Goal: Task Accomplishment & Management: Use online tool/utility

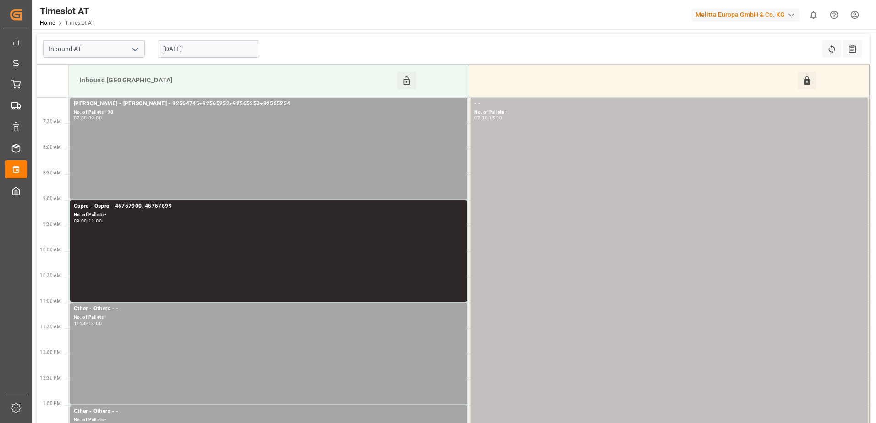
click at [227, 52] on input "[DATE]" at bounding box center [209, 48] width 102 height 17
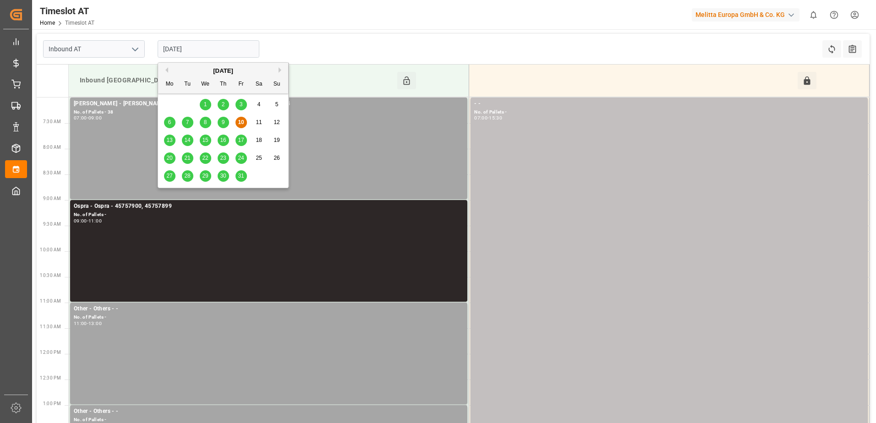
click at [165, 142] on div "13" at bounding box center [169, 140] width 11 height 11
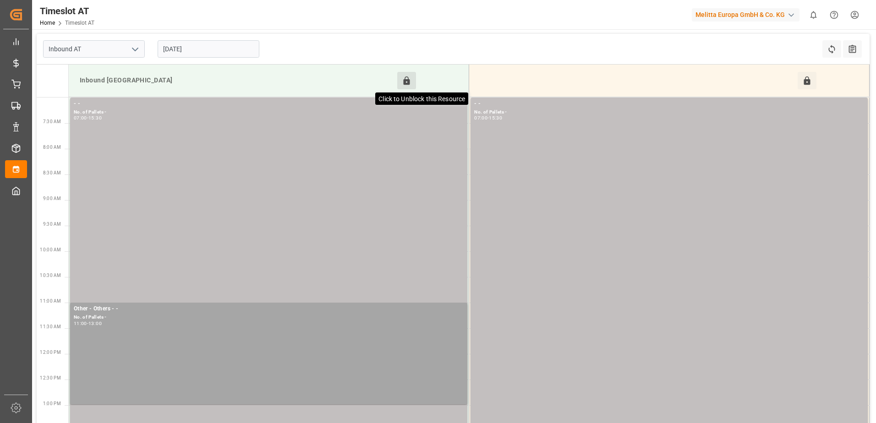
click at [405, 82] on icon at bounding box center [407, 80] width 6 height 8
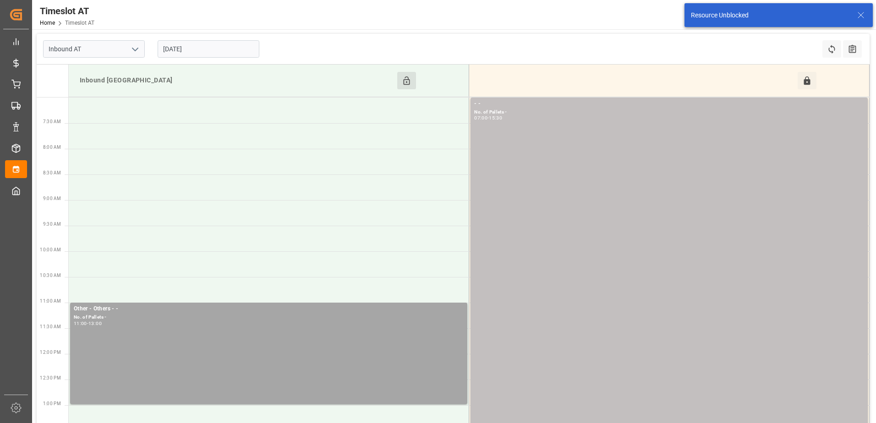
click at [210, 44] on input "[DATE]" at bounding box center [209, 48] width 102 height 17
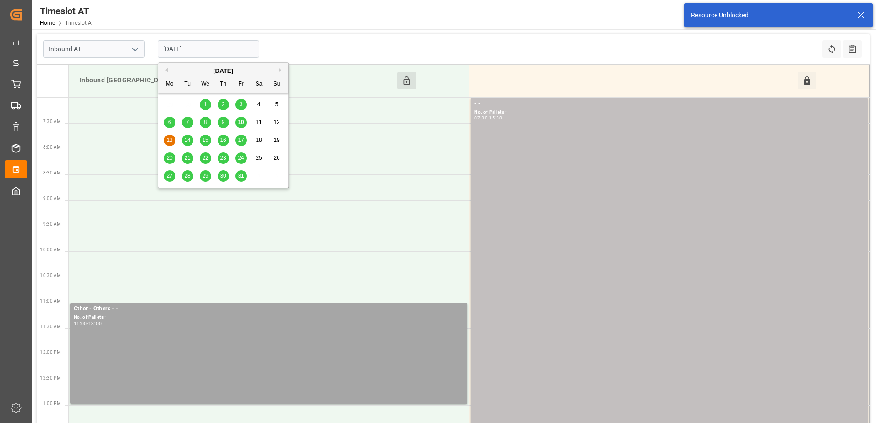
click at [244, 122] on div "10" at bounding box center [240, 122] width 11 height 11
type input "[DATE]"
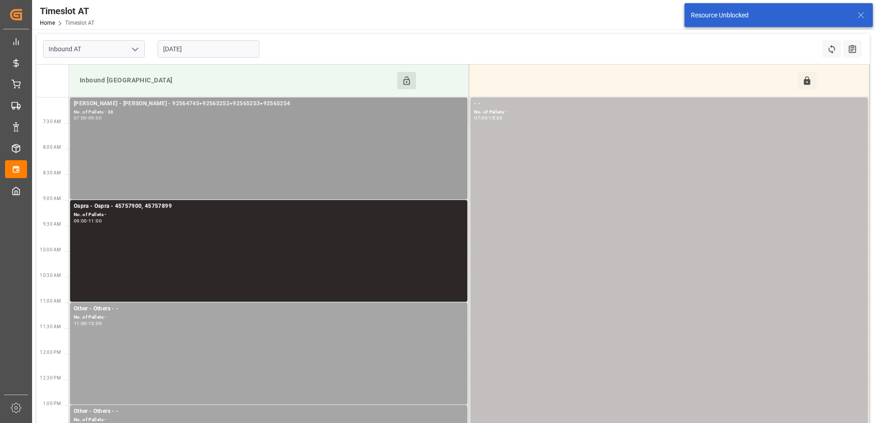
click at [246, 122] on div "Melitta Rhenus - Gebr Weiss - 92564745+92565252+92565253+92565254 No. of Pallet…" at bounding box center [269, 148] width 390 height 98
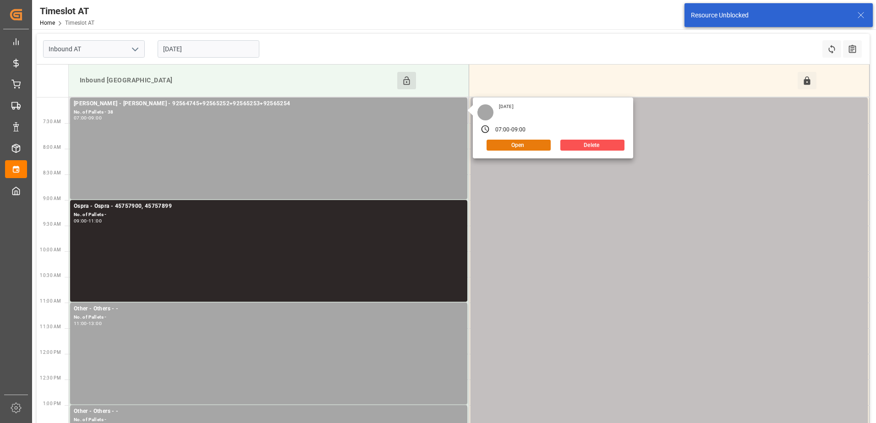
click at [516, 147] on button "Open" at bounding box center [518, 145] width 64 height 11
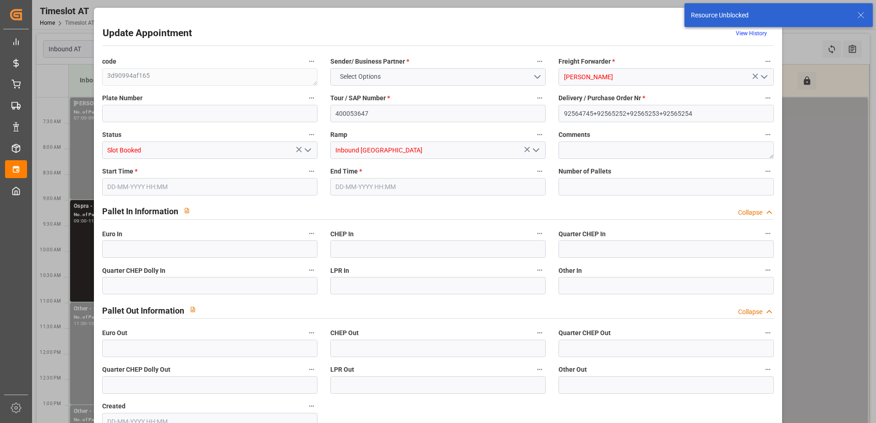
type input "38"
type input "10-10-2025 07:00"
type input "10-10-2025 09:00"
type input "07-10-2025 12:52"
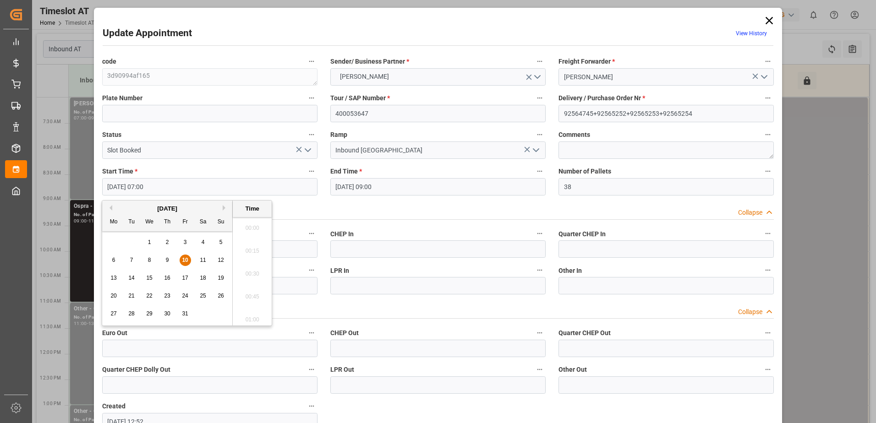
click at [241, 186] on input "10-10-2025 07:00" at bounding box center [209, 186] width 215 height 17
click at [113, 278] on span "13" at bounding box center [113, 278] width 6 height 6
type input "13-10-2025 07:00"
click at [243, 269] on li "07:00" at bounding box center [252, 271] width 39 height 23
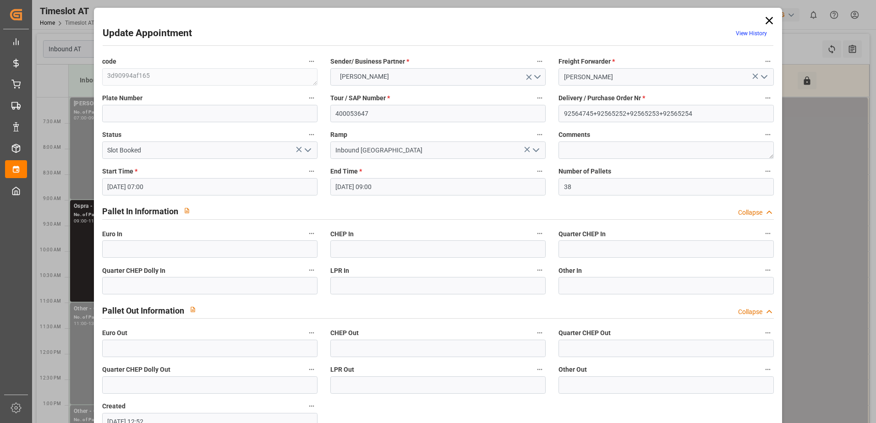
click at [379, 188] on input "10-10-2025 09:00" at bounding box center [437, 186] width 215 height 17
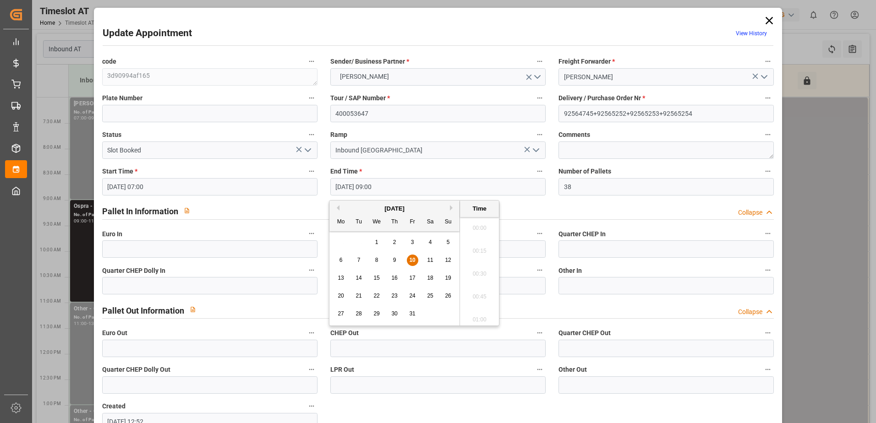
scroll to position [782, 0]
click at [340, 278] on span "13" at bounding box center [341, 278] width 6 height 6
type input "13-10-2025 09:00"
click at [481, 273] on li "09:00" at bounding box center [479, 271] width 39 height 23
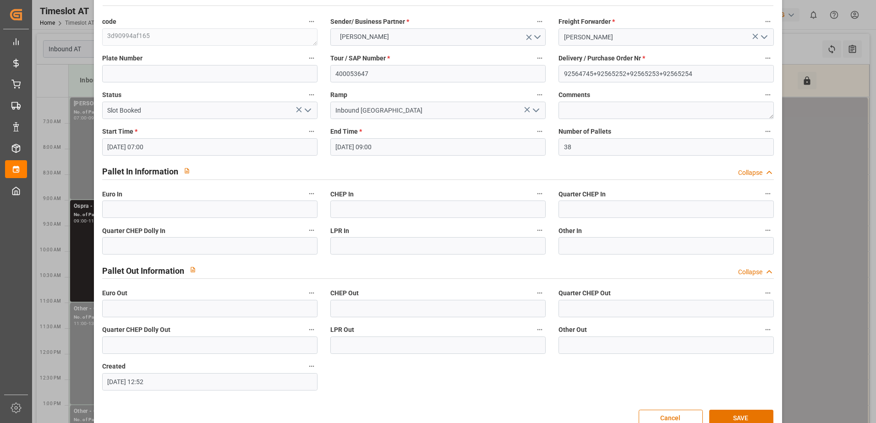
scroll to position [60, 0]
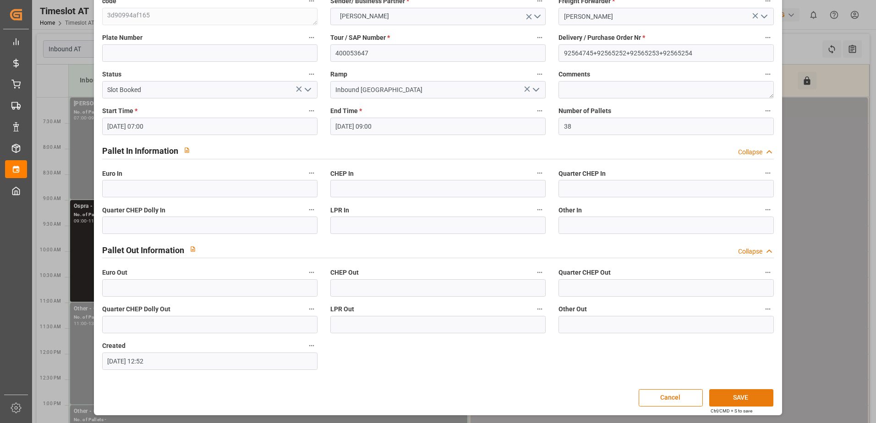
click at [743, 399] on button "SAVE" at bounding box center [741, 397] width 64 height 17
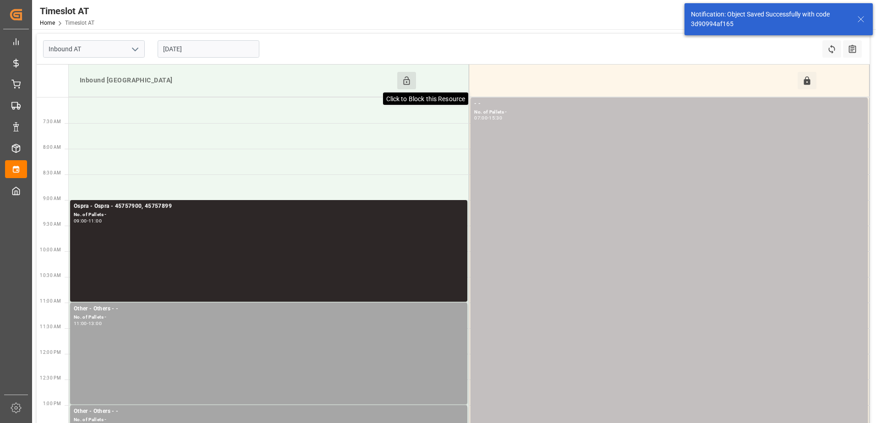
click at [406, 80] on icon at bounding box center [407, 81] width 10 height 10
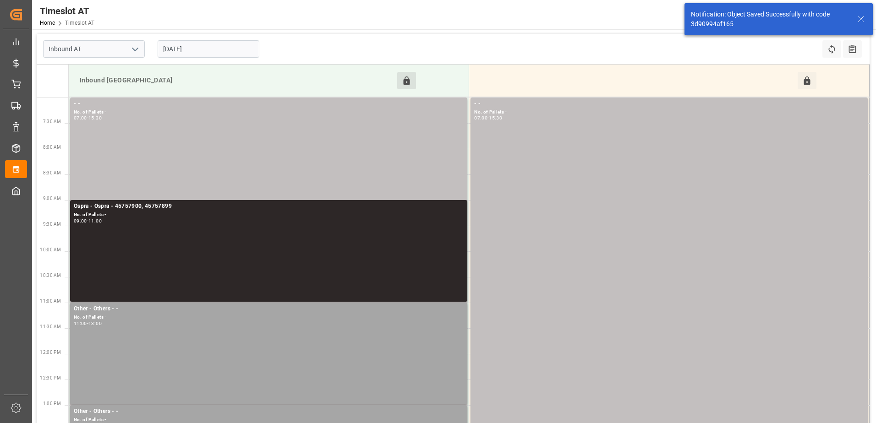
click at [217, 44] on input "[DATE]" at bounding box center [209, 48] width 102 height 17
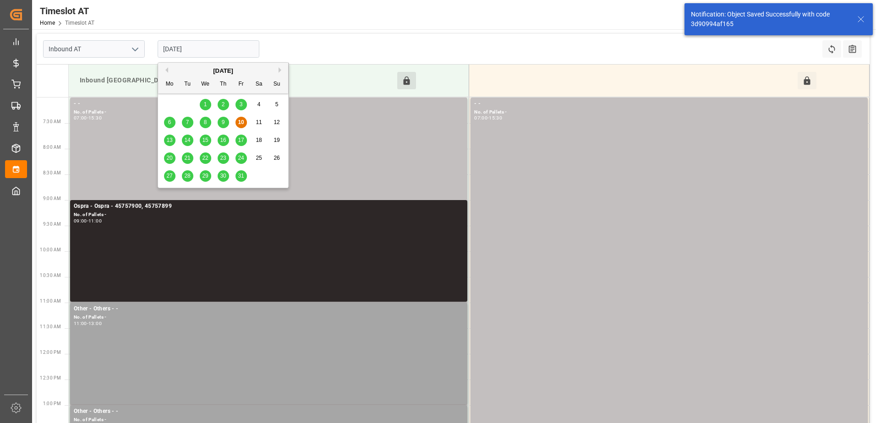
click at [170, 138] on span "13" at bounding box center [169, 140] width 6 height 6
type input "[DATE]"
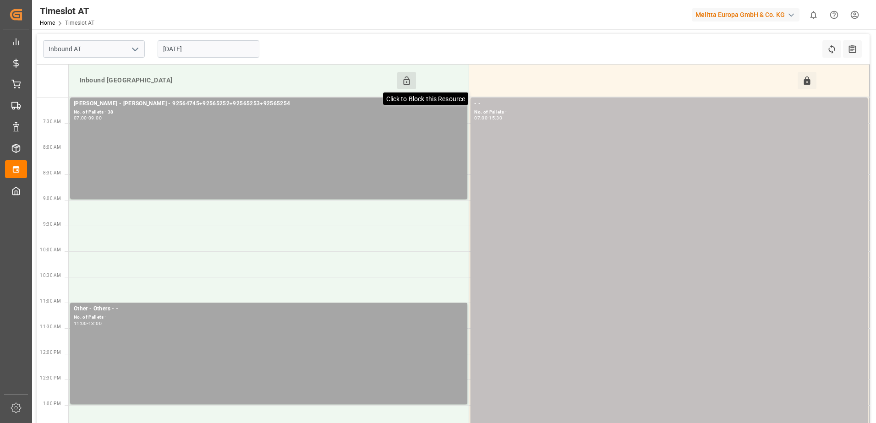
click at [403, 82] on icon at bounding box center [407, 81] width 10 height 10
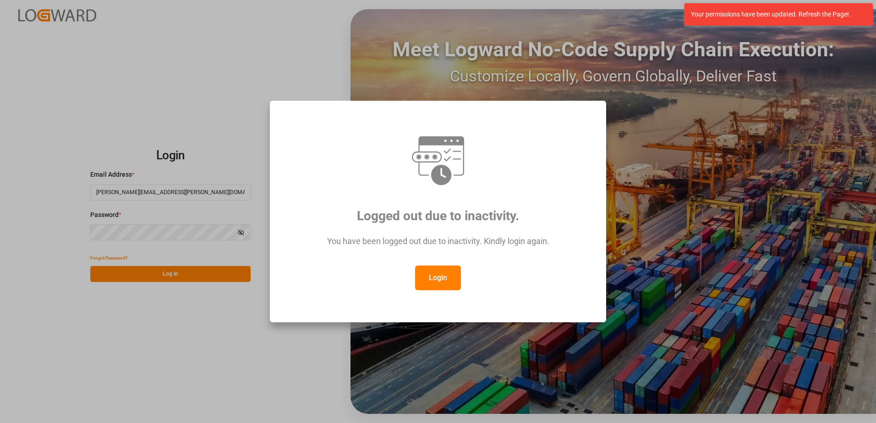
click at [430, 280] on button "Login" at bounding box center [438, 278] width 46 height 25
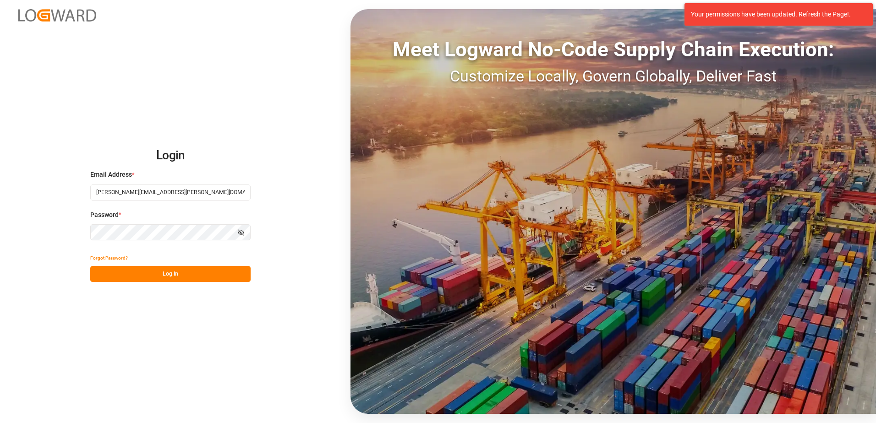
click at [227, 278] on button "Log In" at bounding box center [170, 274] width 160 height 16
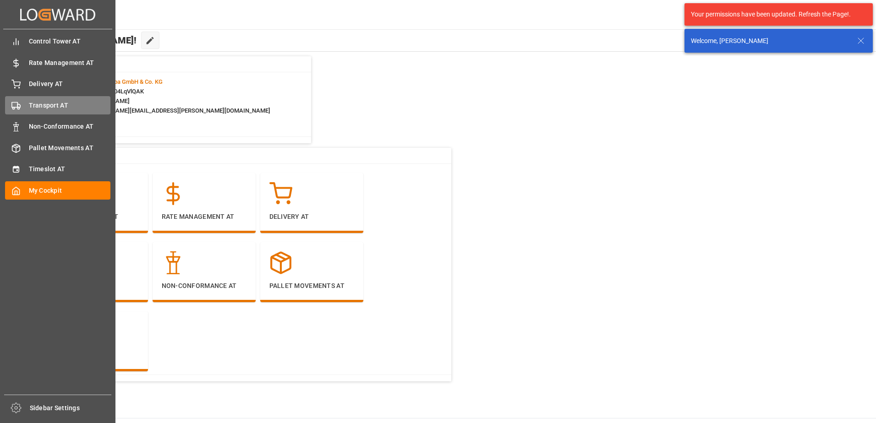
click at [36, 104] on span "Transport AT" at bounding box center [70, 106] width 82 height 10
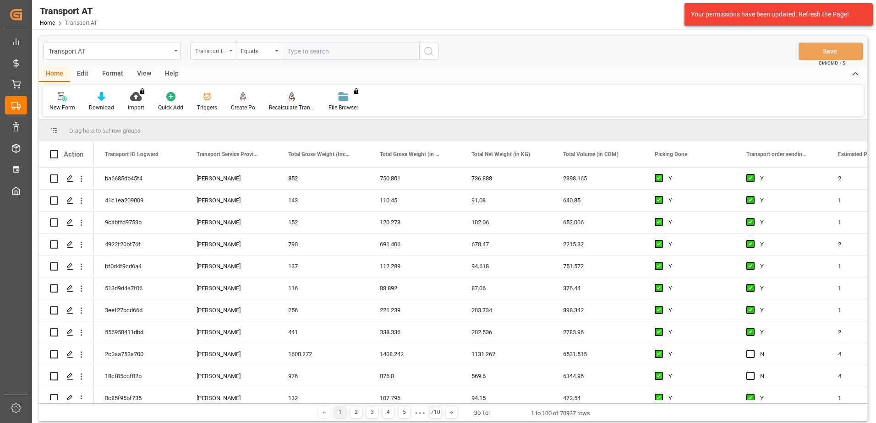
click at [213, 49] on div "Transport ID Logward" at bounding box center [210, 50] width 31 height 11
type input "don"
click at [219, 93] on div "Picking Done" at bounding box center [259, 93] width 136 height 19
click at [296, 53] on input "text" at bounding box center [350, 51] width 137 height 17
type input "Y"
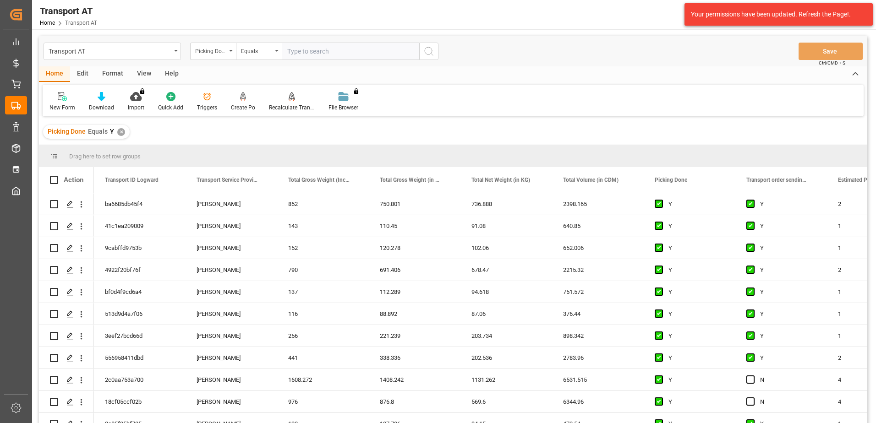
click at [231, 53] on div "Picking Done" at bounding box center [213, 51] width 46 height 17
type input "manu"
click at [240, 94] on div "Transport order sending (manual)" at bounding box center [259, 93] width 136 height 19
click at [308, 57] on input "text" at bounding box center [350, 51] width 137 height 17
type input "N"
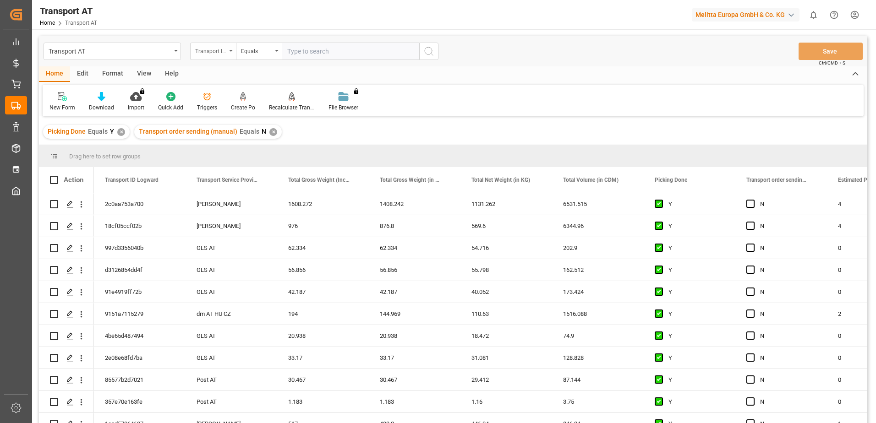
click at [209, 49] on div "Transport ID Logward" at bounding box center [210, 50] width 31 height 11
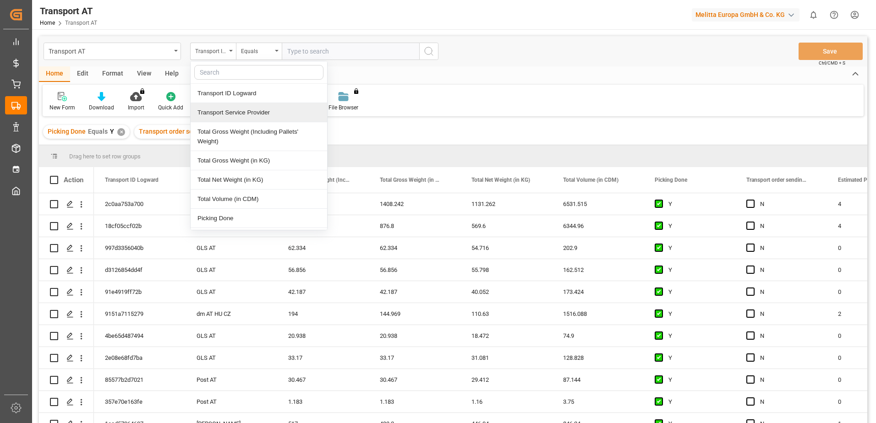
click at [220, 113] on div "Transport Service Provider" at bounding box center [259, 112] width 136 height 19
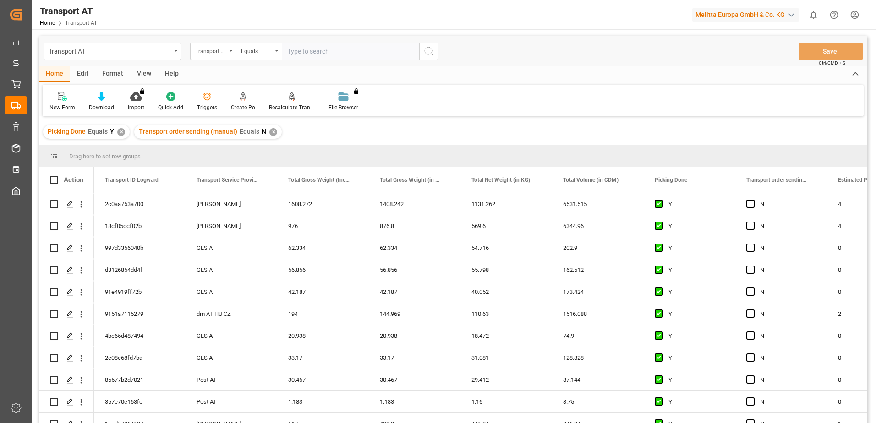
click at [295, 55] on input "text" at bounding box center [350, 51] width 137 height 17
type input "gebr [PERSON_NAME]"
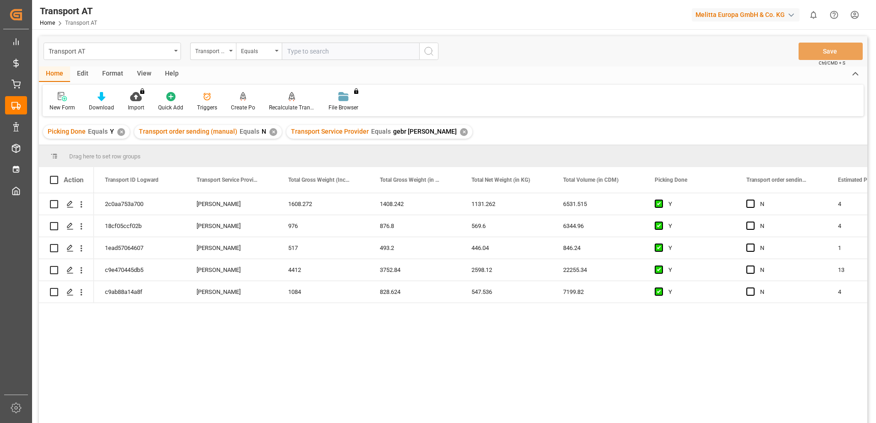
click at [144, 75] on div "View" at bounding box center [144, 74] width 28 height 16
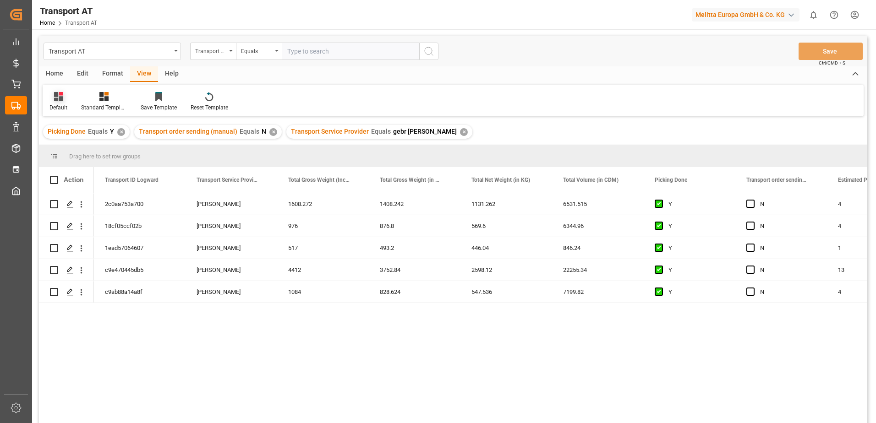
click at [61, 98] on icon at bounding box center [58, 96] width 9 height 9
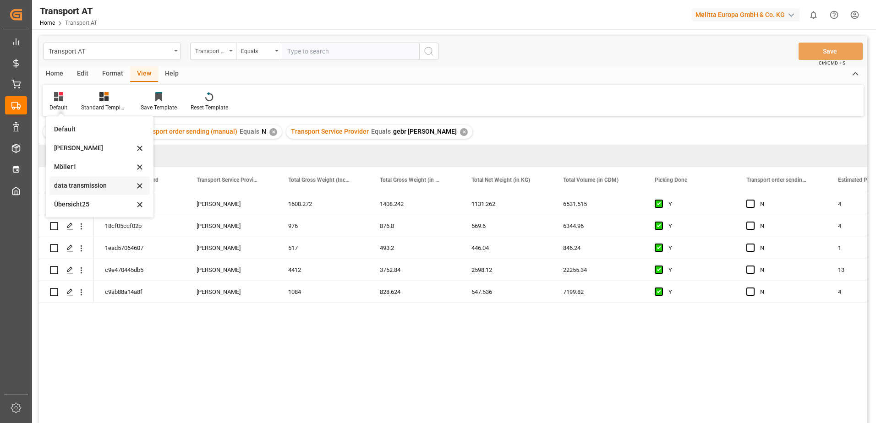
click at [80, 184] on div "data transmission" at bounding box center [94, 186] width 80 height 10
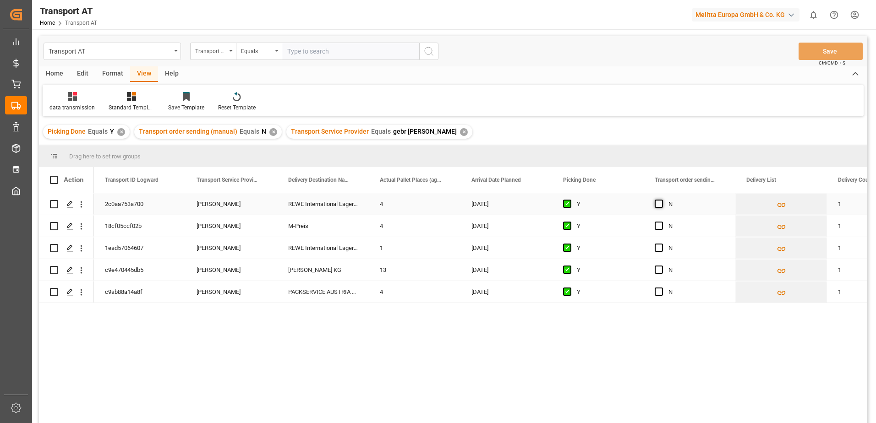
click at [658, 204] on span "Press SPACE to select this row." at bounding box center [659, 204] width 8 height 8
click at [661, 200] on input "Press SPACE to select this row." at bounding box center [661, 200] width 0 height 0
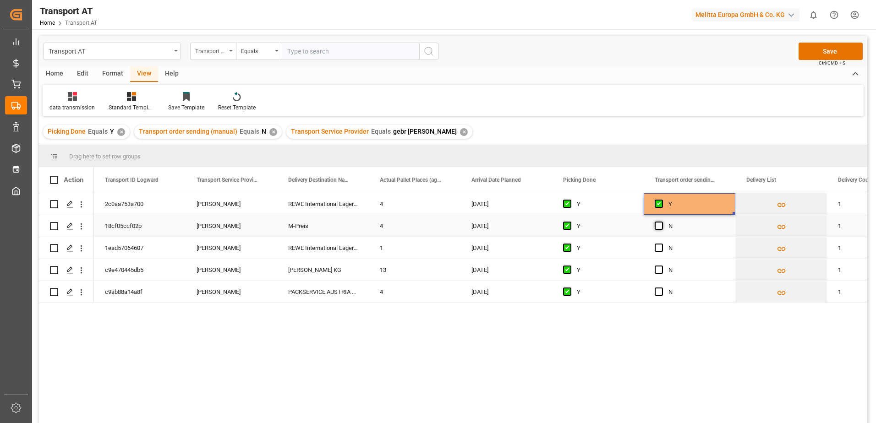
click at [661, 224] on span "Press SPACE to select this row." at bounding box center [659, 226] width 8 height 8
click at [661, 222] on input "Press SPACE to select this row." at bounding box center [661, 222] width 0 height 0
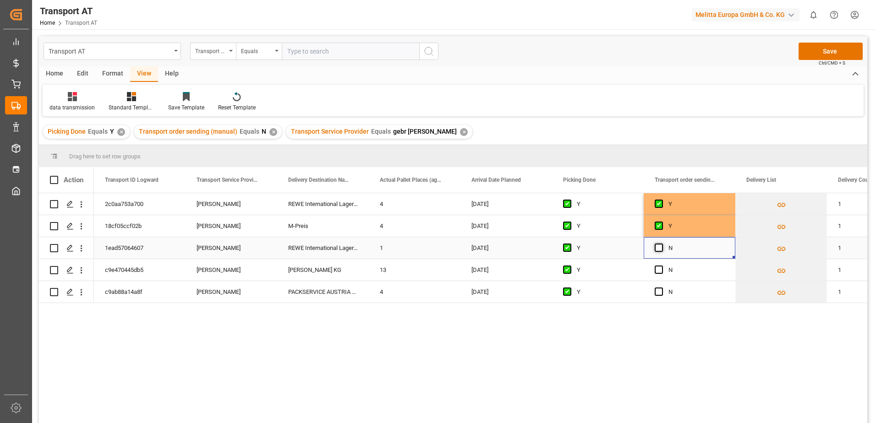
click at [659, 252] on span "Press SPACE to select this row." at bounding box center [659, 248] width 8 height 8
click at [661, 244] on input "Press SPACE to select this row." at bounding box center [661, 244] width 0 height 0
click at [657, 267] on span "Press SPACE to select this row." at bounding box center [659, 270] width 8 height 8
click at [661, 266] on input "Press SPACE to select this row." at bounding box center [661, 266] width 0 height 0
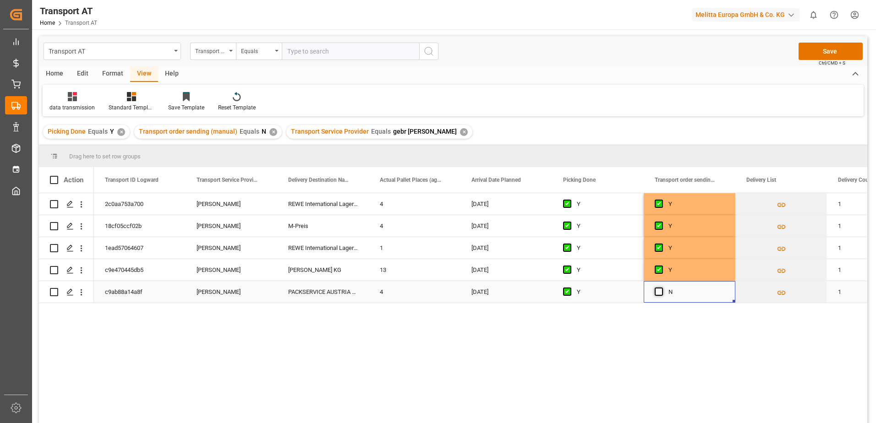
click at [656, 291] on span "Press SPACE to select this row." at bounding box center [659, 292] width 8 height 8
click at [661, 288] on input "Press SPACE to select this row." at bounding box center [661, 288] width 0 height 0
click at [813, 51] on button "Save" at bounding box center [830, 51] width 64 height 17
